Goal: Transaction & Acquisition: Submit Offer

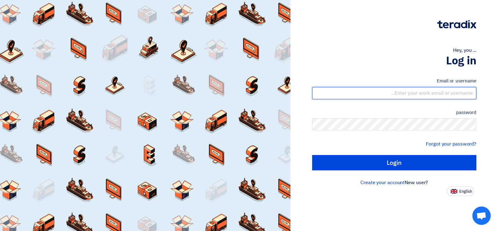
click at [248, 92] on input "text" at bounding box center [394, 93] width 164 height 12
type input "[EMAIL_ADDRESS][DOMAIN_NAME]"
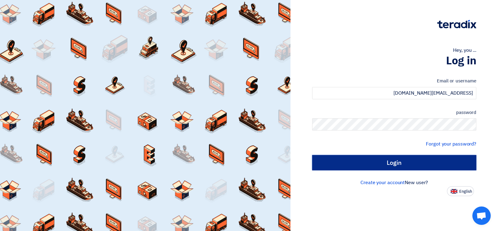
click at [248, 163] on input "Login" at bounding box center [394, 162] width 164 height 15
type input "Sign in"
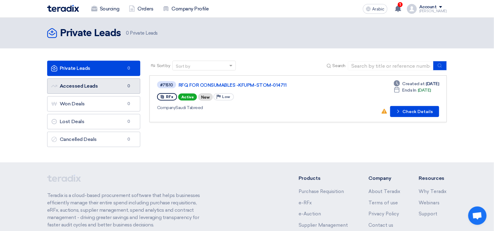
click at [89, 87] on font "Accessed Leads" at bounding box center [79, 86] width 38 height 6
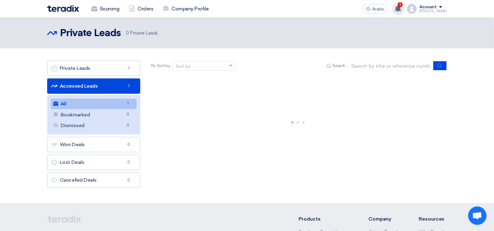
click at [248, 9] on icon at bounding box center [397, 8] width 7 height 7
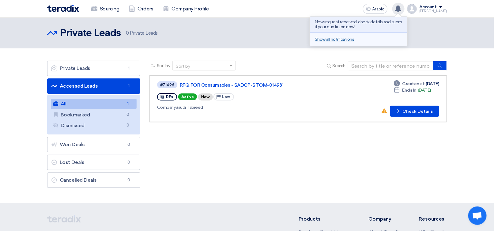
click at [248, 38] on font "Show all notifications" at bounding box center [334, 39] width 39 height 5
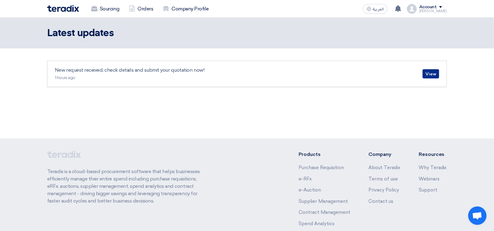
click at [432, 73] on link "View" at bounding box center [430, 73] width 17 height 9
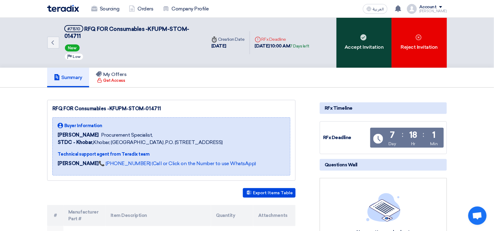
click at [360, 35] on div "Accept Invitation" at bounding box center [363, 43] width 55 height 50
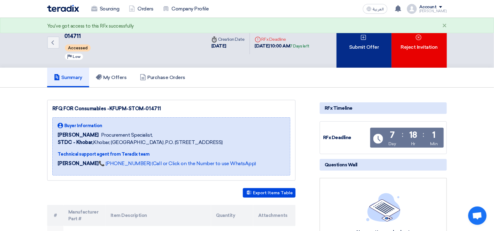
click at [356, 56] on div "Submit Offer" at bounding box center [363, 43] width 55 height 50
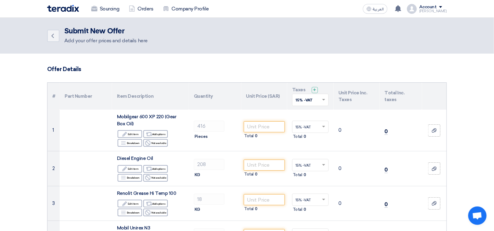
click at [442, 11] on div "[PERSON_NAME]" at bounding box center [433, 10] width 28 height 3
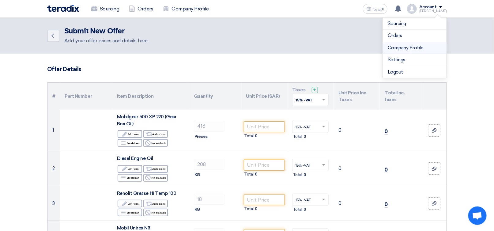
click at [409, 45] on link "Company Profile" at bounding box center [414, 47] width 54 height 7
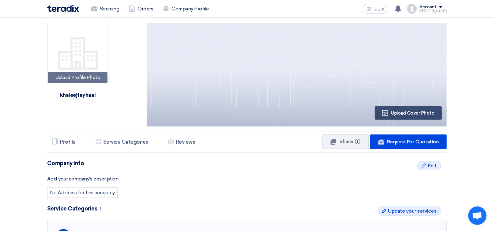
click at [68, 96] on div "khaleejfayhaal" at bounding box center [78, 94] width 40 height 13
click at [66, 11] on img at bounding box center [63, 8] width 32 height 7
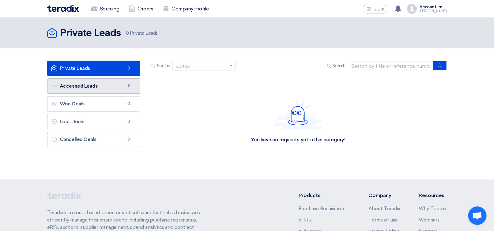
click at [90, 87] on link "Accessed Leads Accessed Leads 2" at bounding box center [93, 85] width 93 height 15
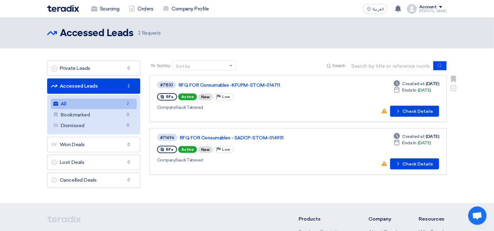
click at [175, 108] on span "Company" at bounding box center [166, 107] width 19 height 5
click at [186, 84] on link "RFQ FOR Consumables -KFUPM-STOM-014711" at bounding box center [254, 85] width 153 height 6
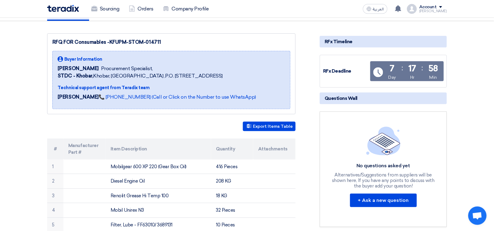
scroll to position [122, 0]
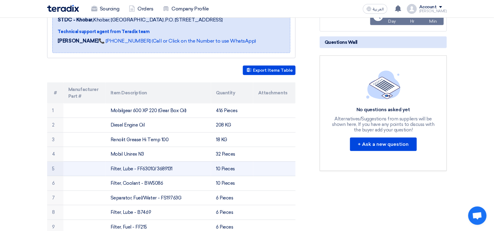
drag, startPoint x: 188, startPoint y: 109, endPoint x: 219, endPoint y: 174, distance: 71.7
click at [109, 110] on td "Mobilgear 600 XP 220 (Gear Box Oil)" at bounding box center [159, 110] width 106 height 14
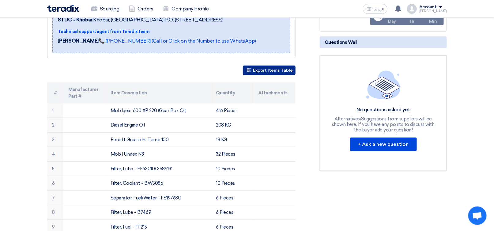
click at [263, 69] on button "Export Items Table" at bounding box center [269, 69] width 53 height 9
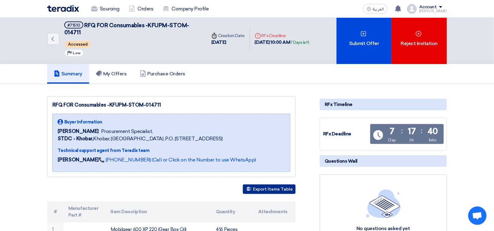
scroll to position [0, 0]
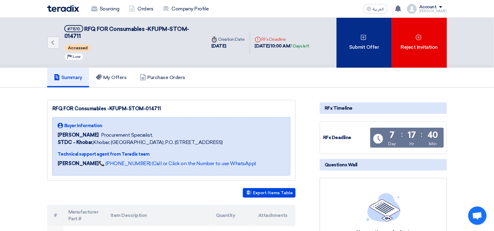
click at [373, 43] on div "Submit Offer" at bounding box center [363, 43] width 55 height 50
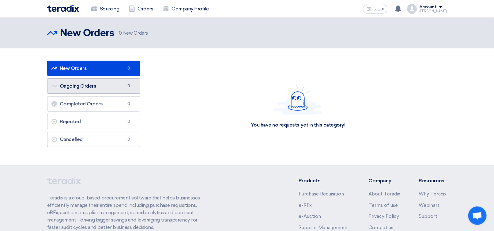
click at [70, 84] on link "Ongoing Orders Ongoing Orders 0" at bounding box center [93, 85] width 93 height 15
